Goal: Find specific page/section: Find specific page/section

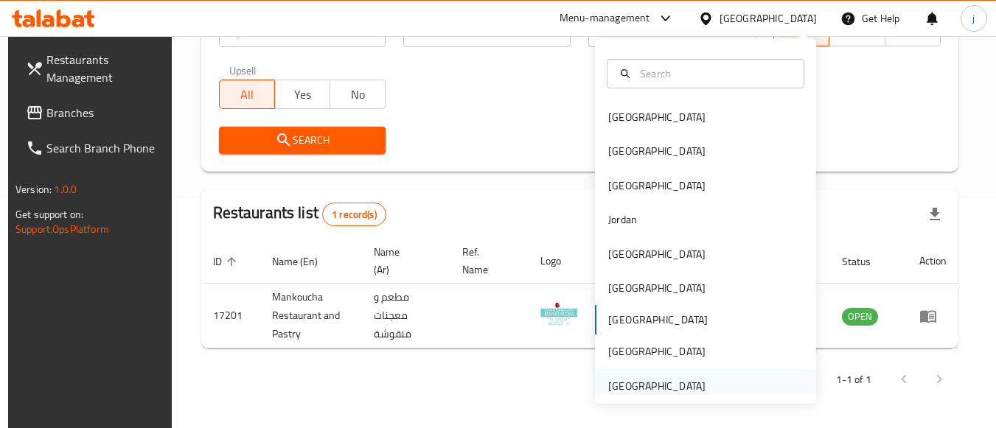
click at [641, 381] on div "[GEOGRAPHIC_DATA]" at bounding box center [656, 386] width 97 height 16
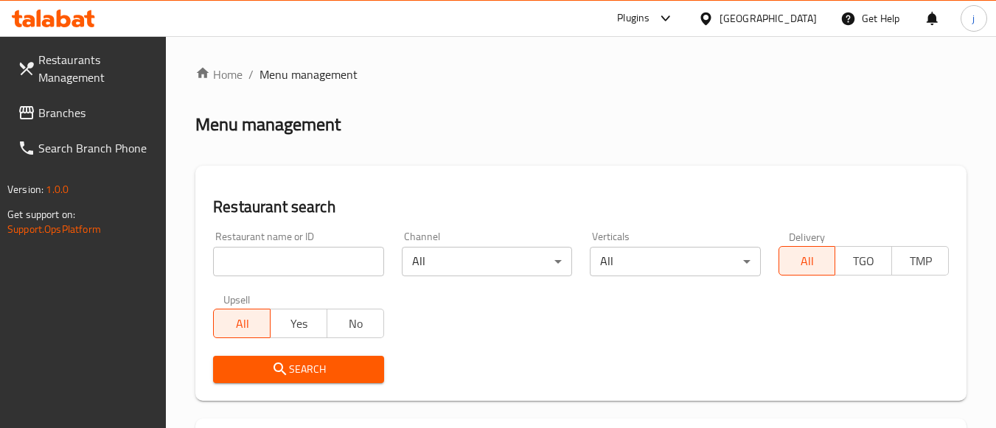
click at [83, 120] on span "Branches" at bounding box center [96, 113] width 117 height 18
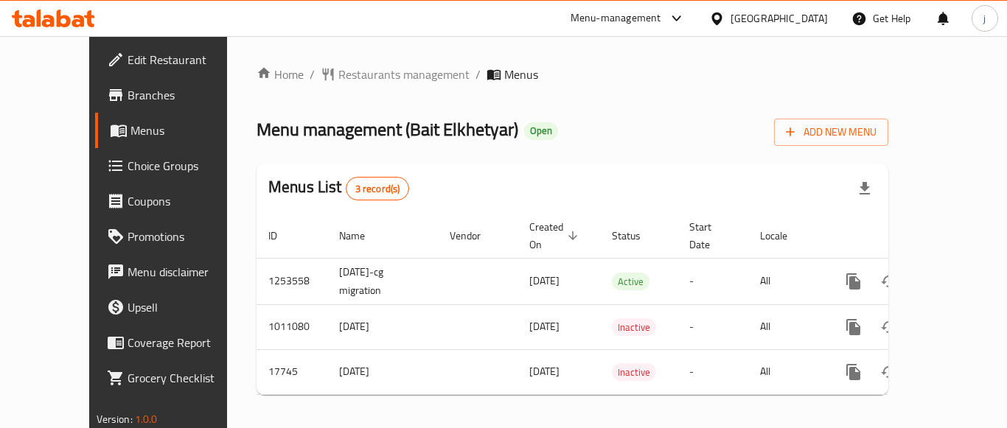
click at [748, 19] on div "[GEOGRAPHIC_DATA]" at bounding box center [779, 18] width 97 height 16
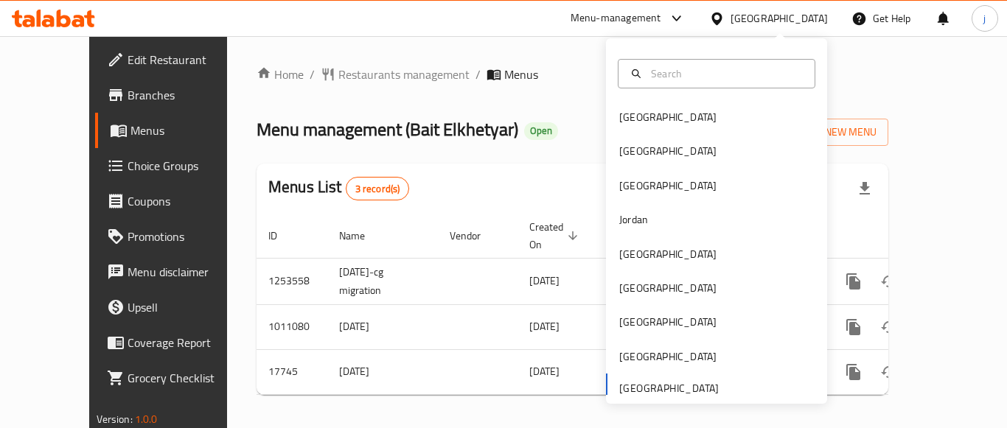
click at [613, 15] on div "Menu-management" at bounding box center [616, 19] width 91 height 18
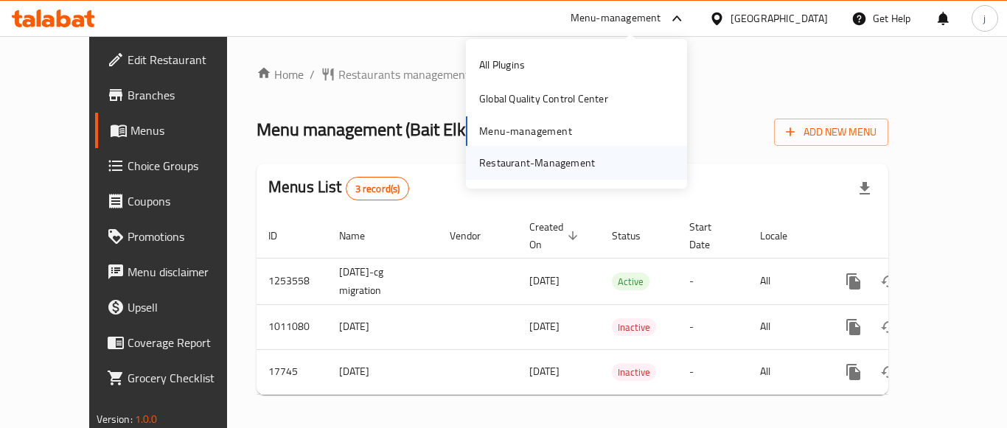
click at [569, 148] on div "Restaurant-Management" at bounding box center [537, 163] width 139 height 34
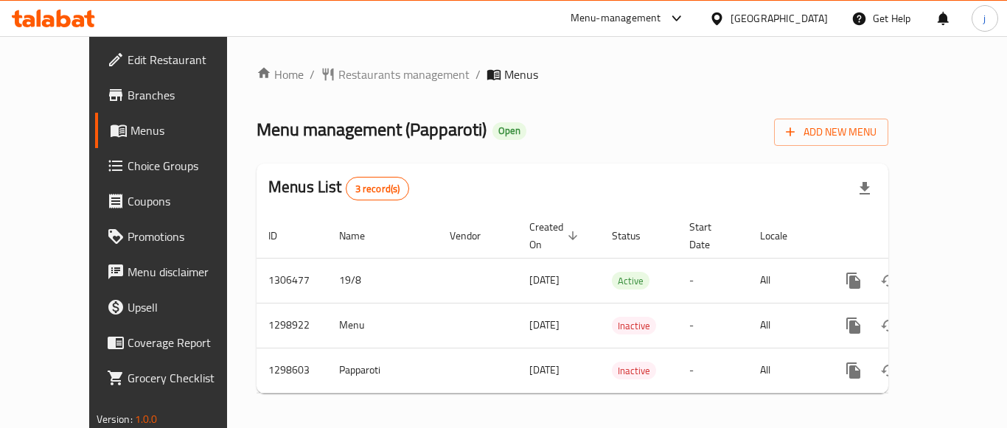
click at [739, 10] on div "[GEOGRAPHIC_DATA]" at bounding box center [779, 18] width 97 height 16
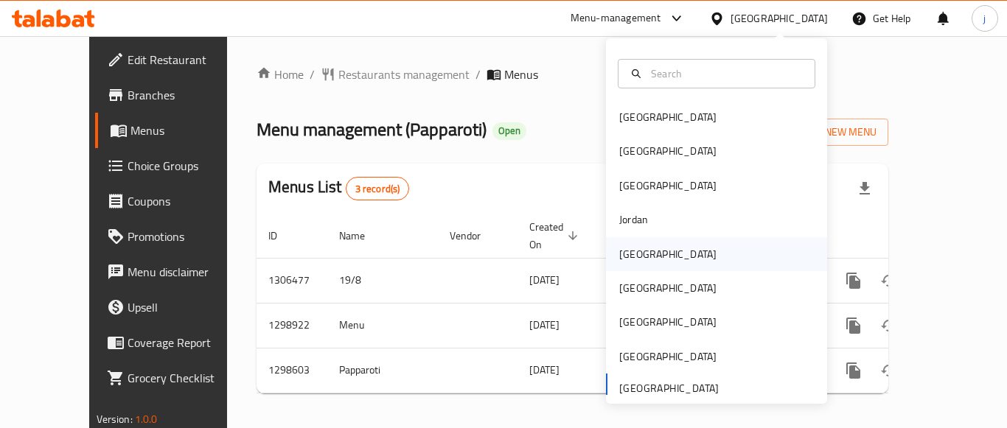
click at [671, 260] on div "[GEOGRAPHIC_DATA]" at bounding box center [716, 254] width 221 height 34
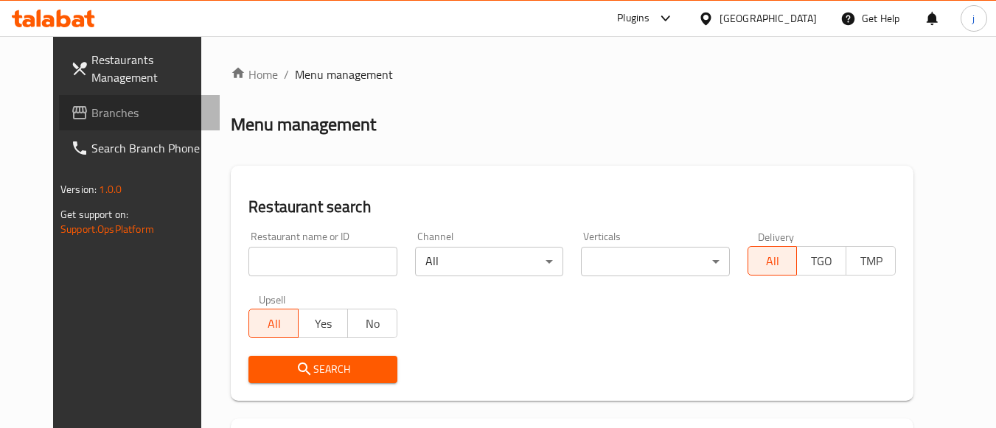
click at [91, 107] on span "Branches" at bounding box center [149, 113] width 117 height 18
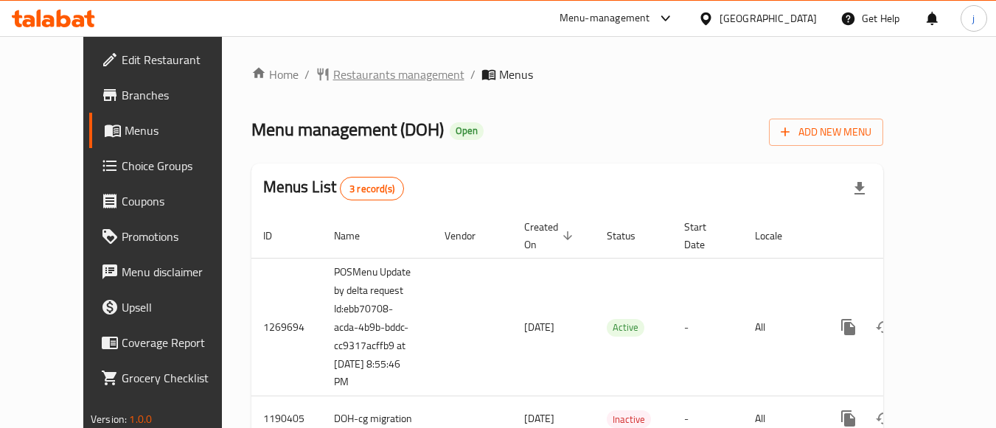
click at [361, 77] on span "Restaurants management" at bounding box center [398, 75] width 131 height 18
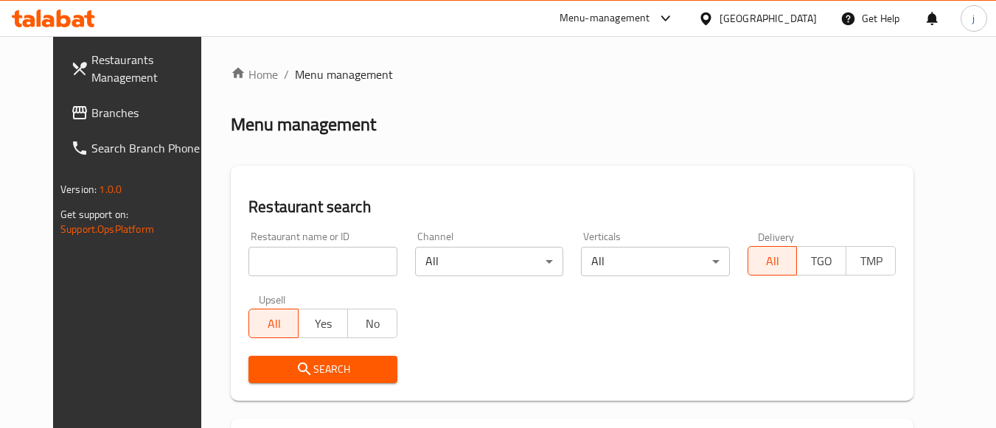
click at [278, 267] on input "search" at bounding box center [323, 261] width 148 height 29
paste input "26640"
type input "26640"
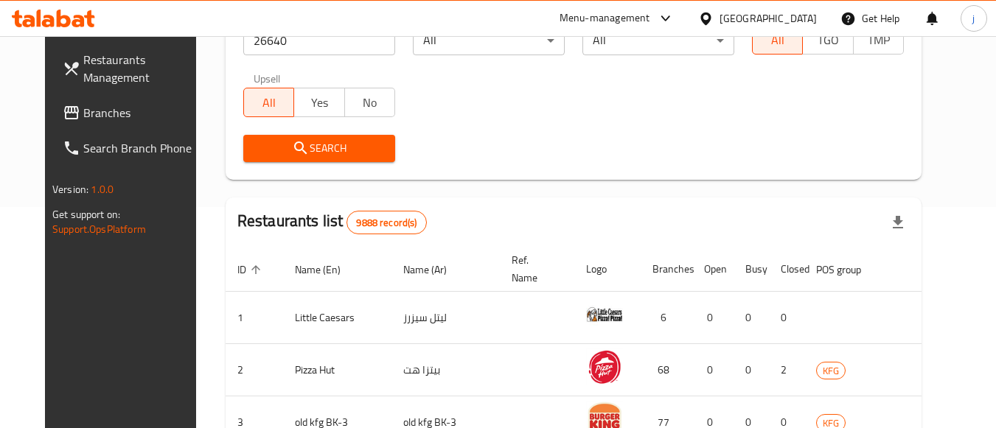
click at [344, 150] on span "Search" at bounding box center [319, 148] width 128 height 18
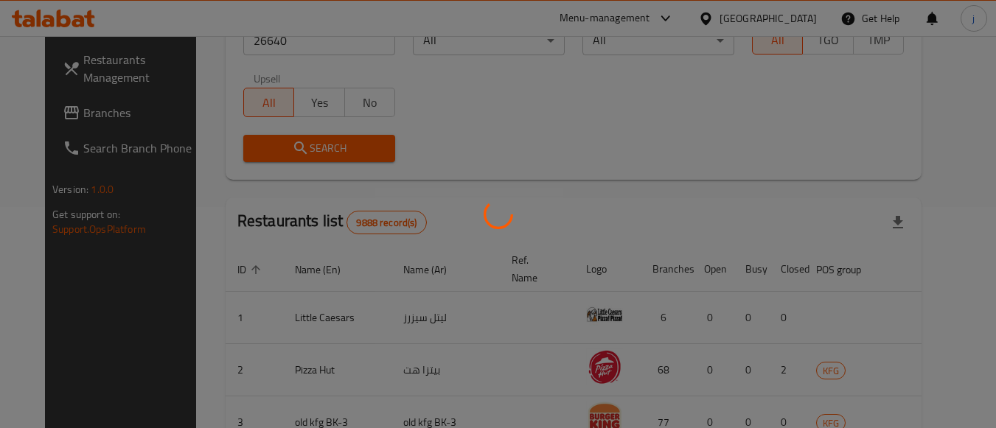
scroll to position [217, 0]
